Goal: Information Seeking & Learning: Learn about a topic

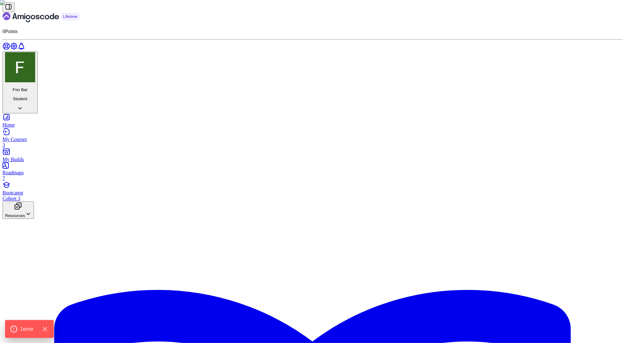
scroll to position [39, 0]
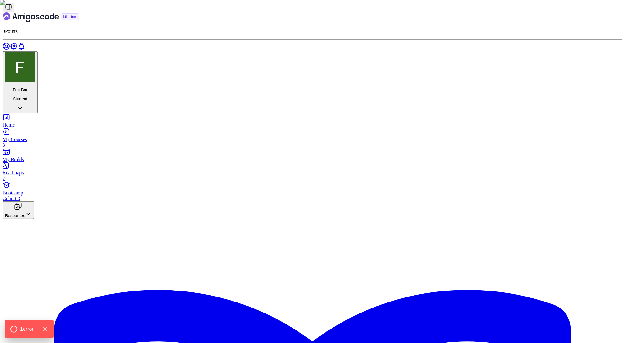
scroll to position [85, 0]
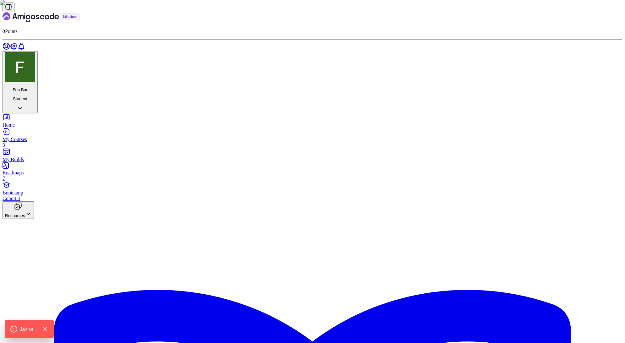
scroll to position [305, 0]
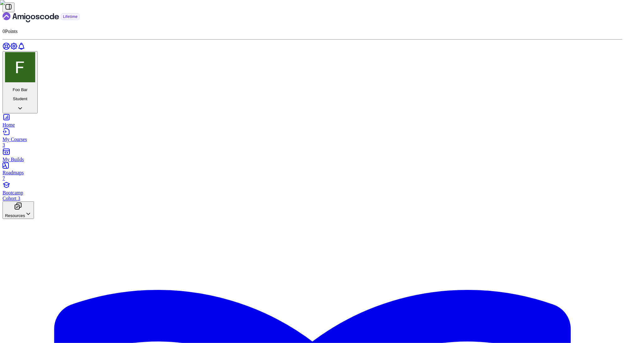
scroll to position [166, 0]
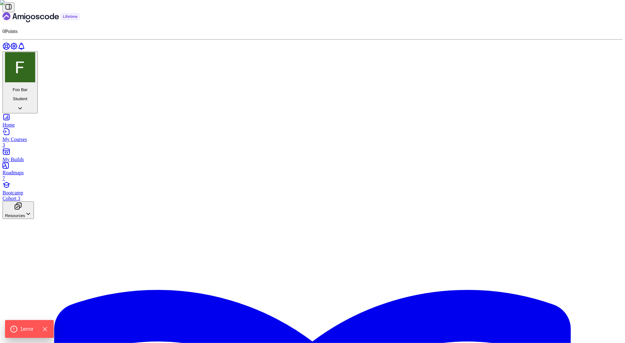
scroll to position [250, 0]
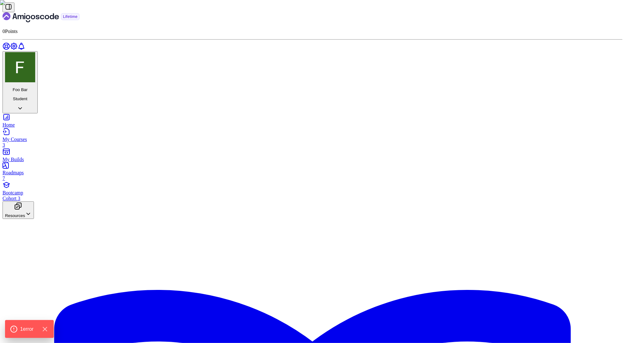
scroll to position [234, 0]
drag, startPoint x: 300, startPoint y: 192, endPoint x: 281, endPoint y: 167, distance: 31.9
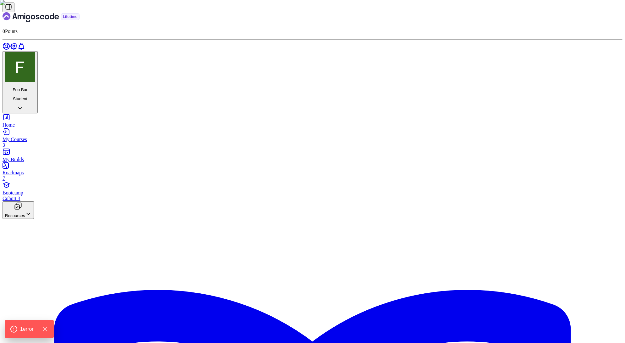
scroll to position [175, 0]
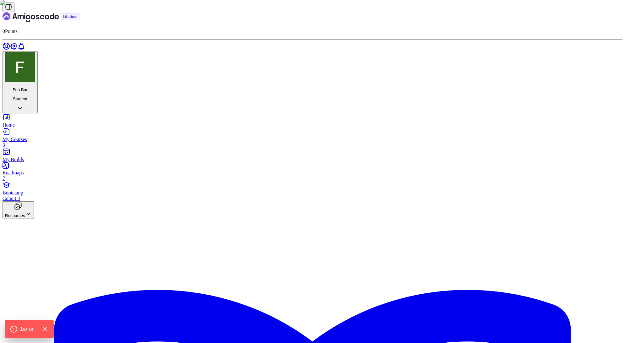
drag, startPoint x: 283, startPoint y: 220, endPoint x: 269, endPoint y: 217, distance: 14.5
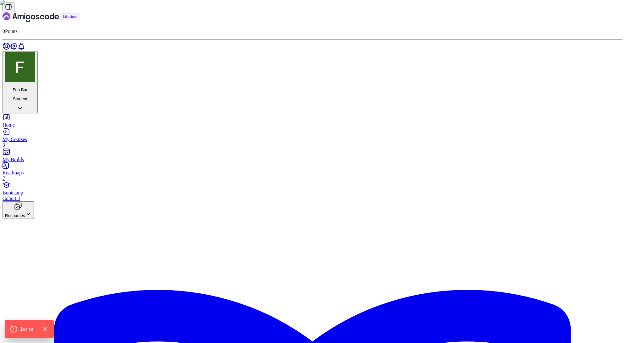
drag, startPoint x: 300, startPoint y: 133, endPoint x: 259, endPoint y: 108, distance: 47.9
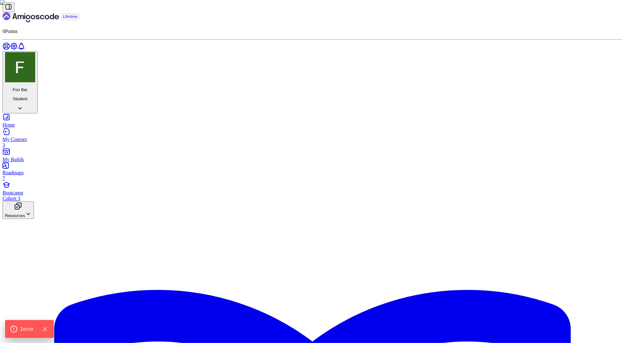
copy div "Fix the code below to produce the expected output. First run the code and see t…"
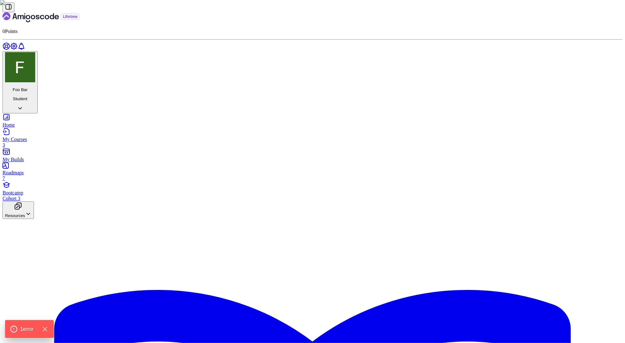
scroll to position [388, 0]
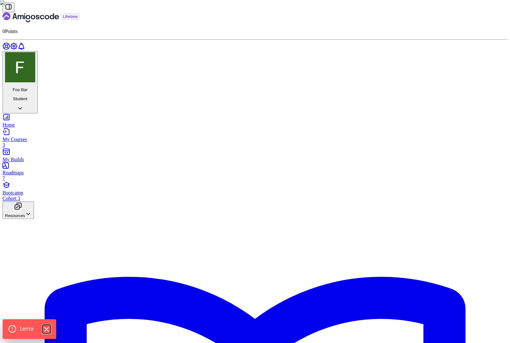
click at [48, 329] on icon "Hide Errors" at bounding box center [46, 329] width 4 height 4
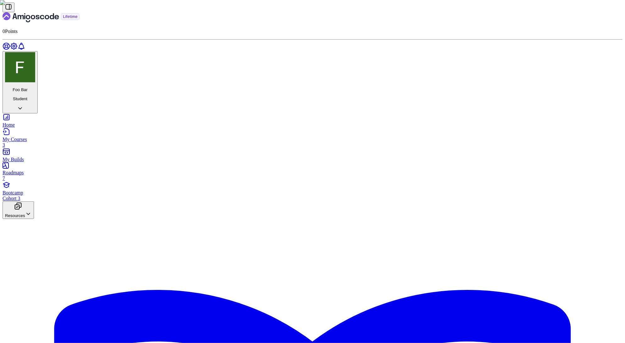
scroll to position [502, 0]
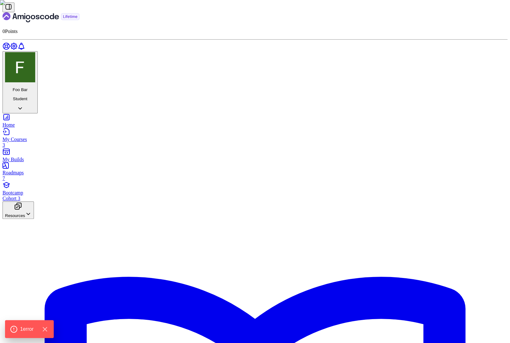
scroll to position [41, 0]
